Goal: Task Accomplishment & Management: Complete application form

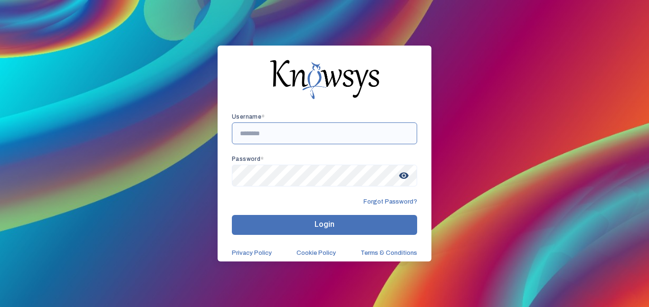
click at [319, 133] on input "text" at bounding box center [324, 134] width 185 height 22
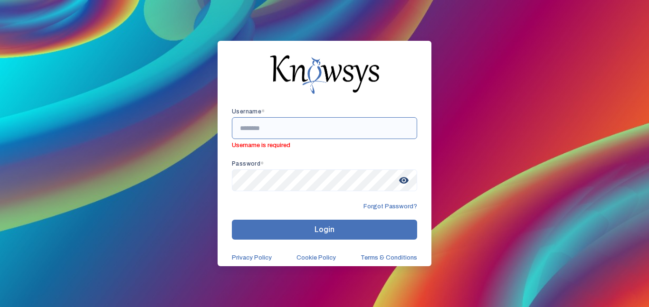
click at [270, 127] on input "text" at bounding box center [324, 128] width 185 height 22
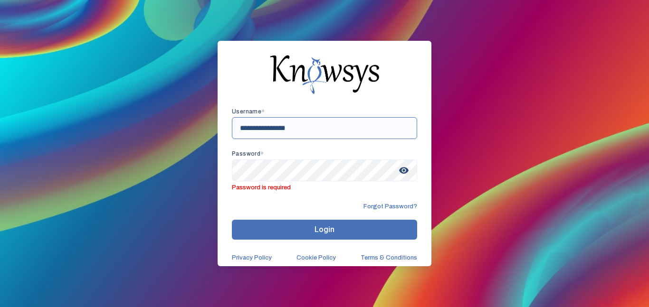
type input "**********"
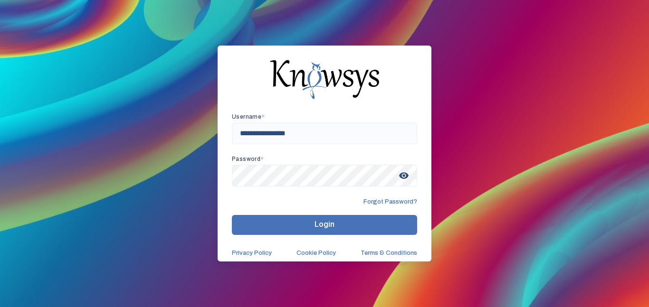
click at [360, 225] on button "Login" at bounding box center [324, 225] width 185 height 20
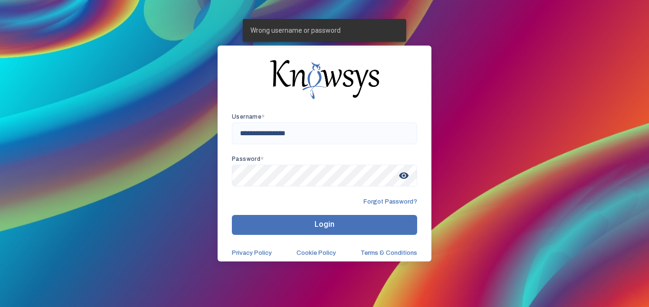
click at [360, 225] on button "Login" at bounding box center [324, 225] width 185 height 20
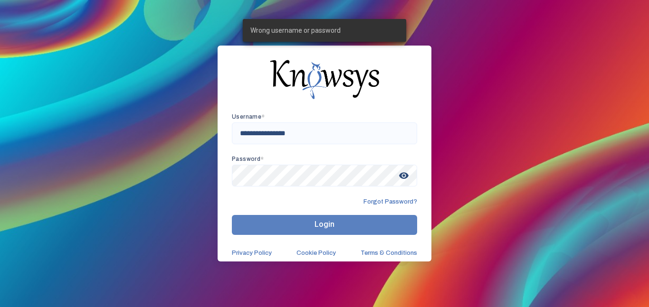
click at [360, 225] on button "Login" at bounding box center [324, 225] width 185 height 20
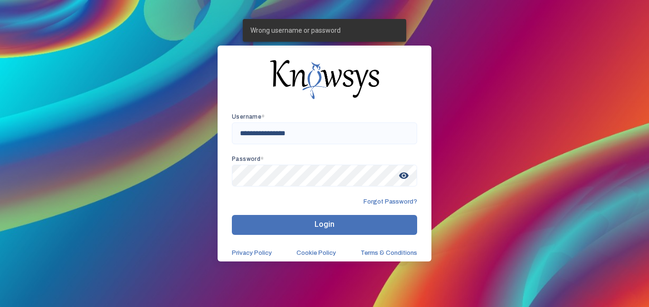
click at [405, 181] on span "visibility" at bounding box center [403, 175] width 17 height 17
click at [405, 181] on span "visibility_off" at bounding box center [403, 175] width 17 height 17
click at [405, 181] on span "visibility" at bounding box center [403, 175] width 17 height 17
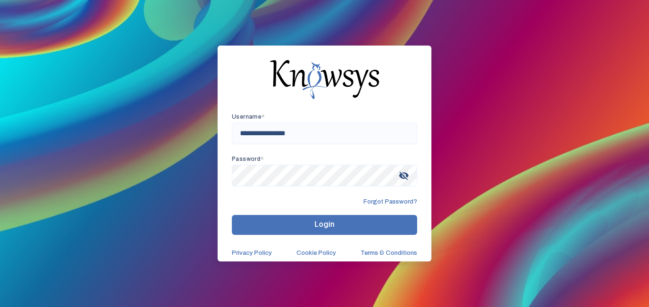
click at [257, 218] on button "Login" at bounding box center [324, 225] width 185 height 20
